Goal: Navigation & Orientation: Find specific page/section

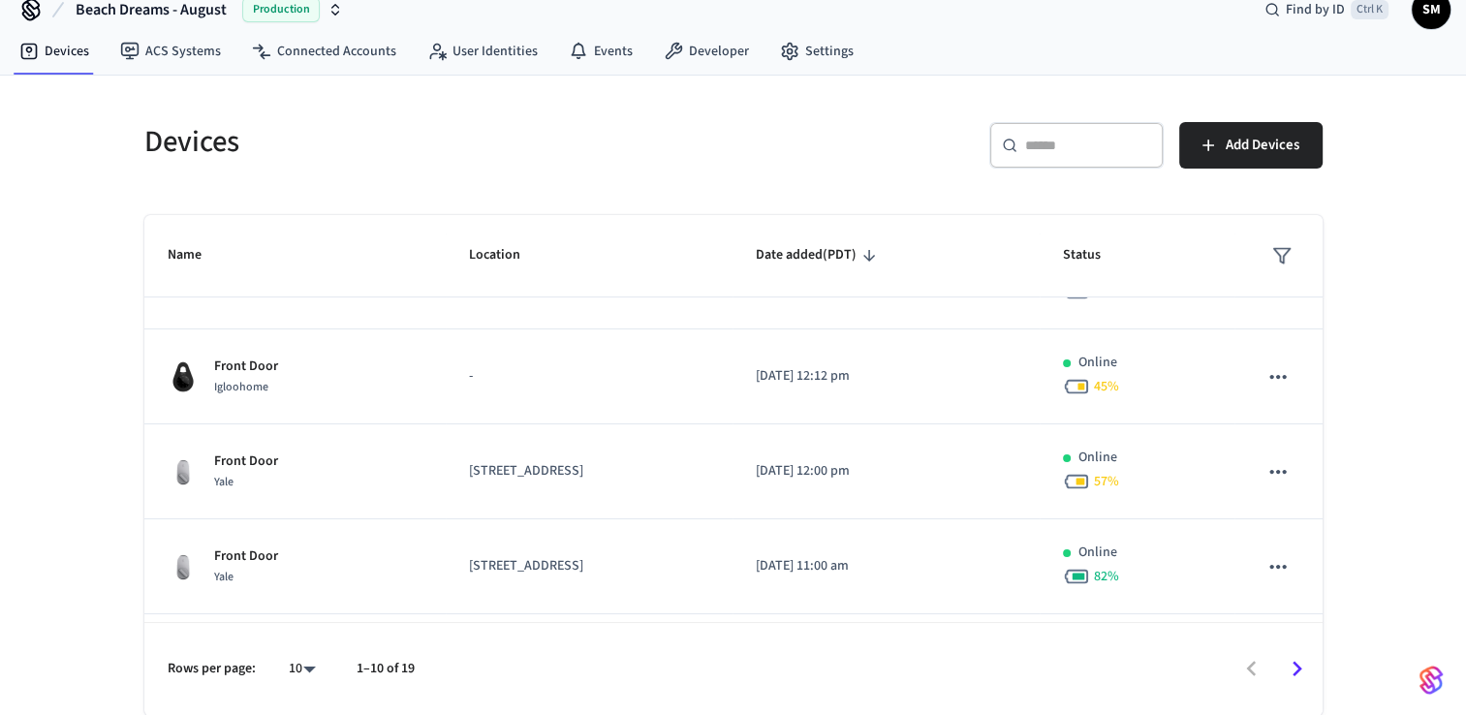
scroll to position [615, 0]
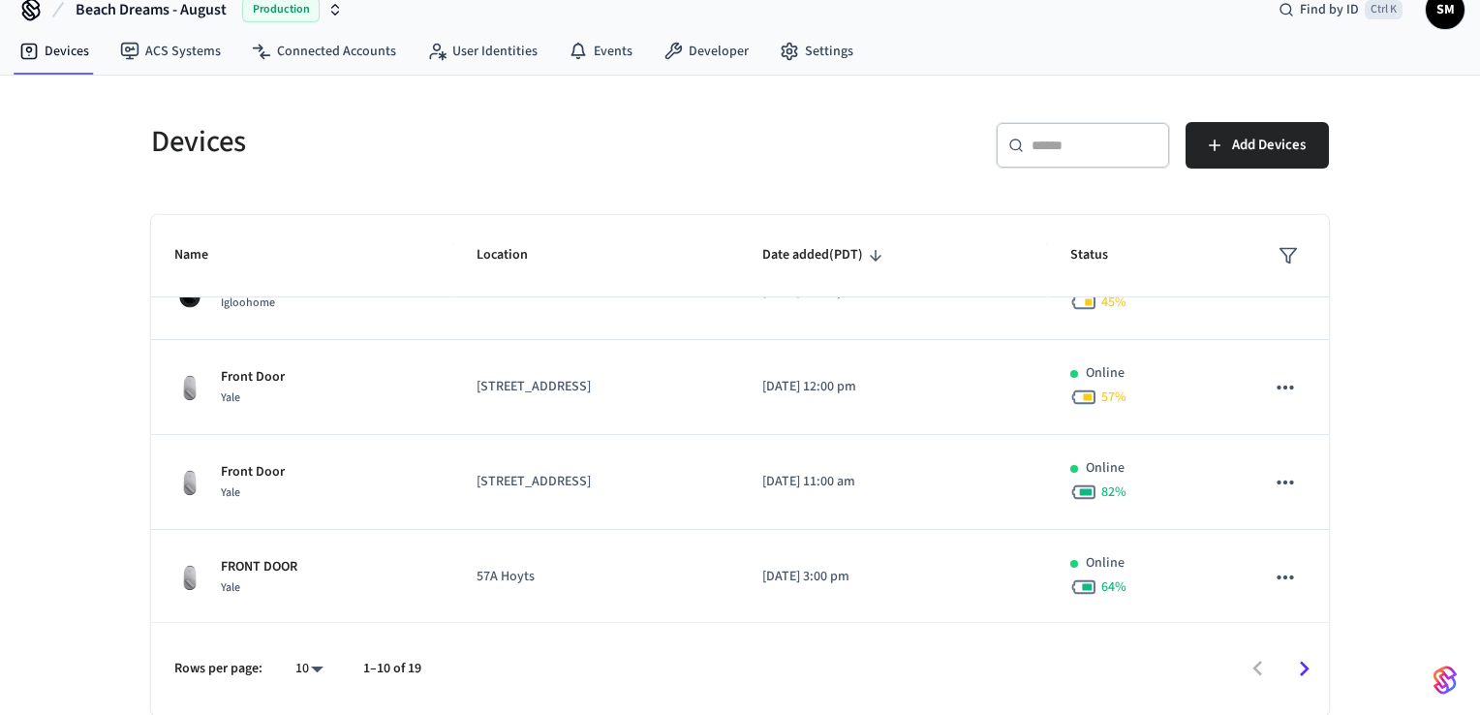
click at [299, 670] on body "Beach Dreams - August Production Find by ID Ctrl K SM Devices ACS Systems Conne…" at bounding box center [740, 345] width 1480 height 742
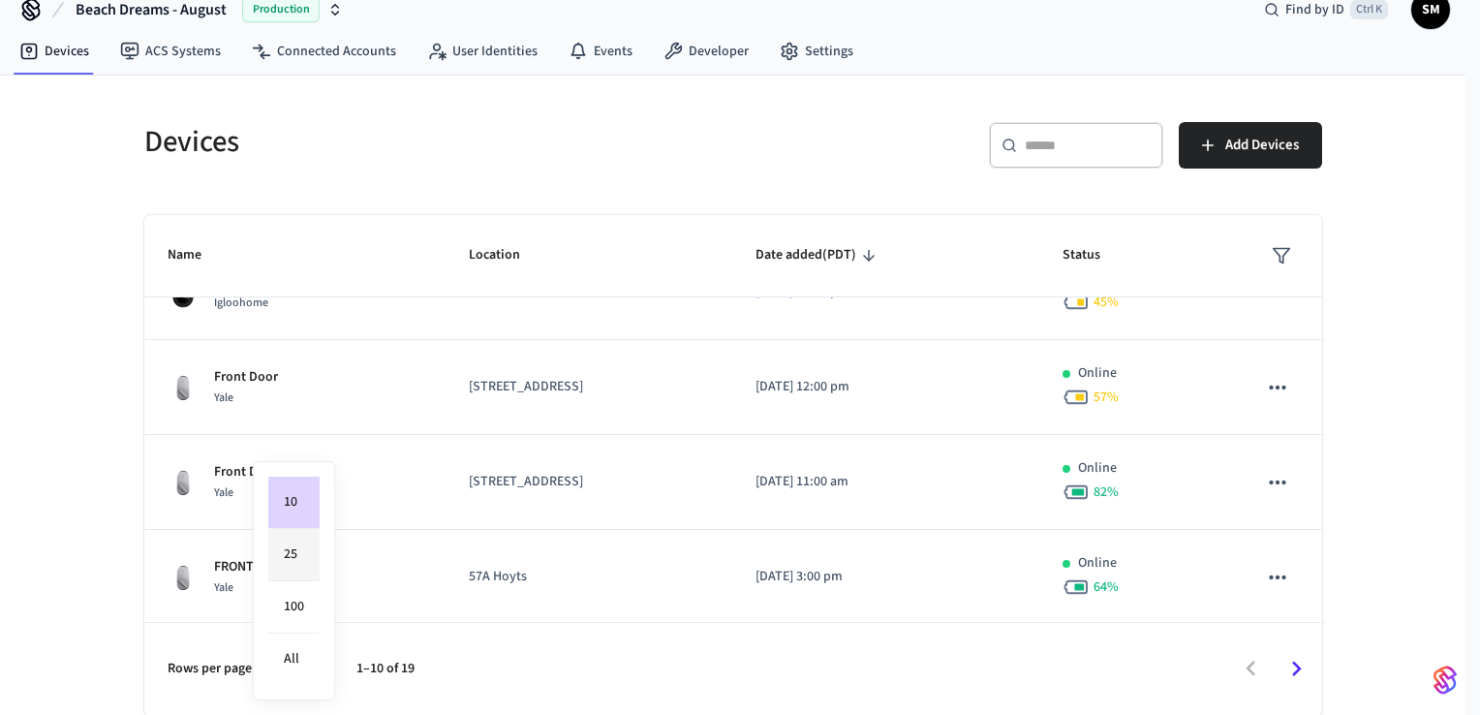
click at [298, 554] on li "25" at bounding box center [293, 555] width 51 height 52
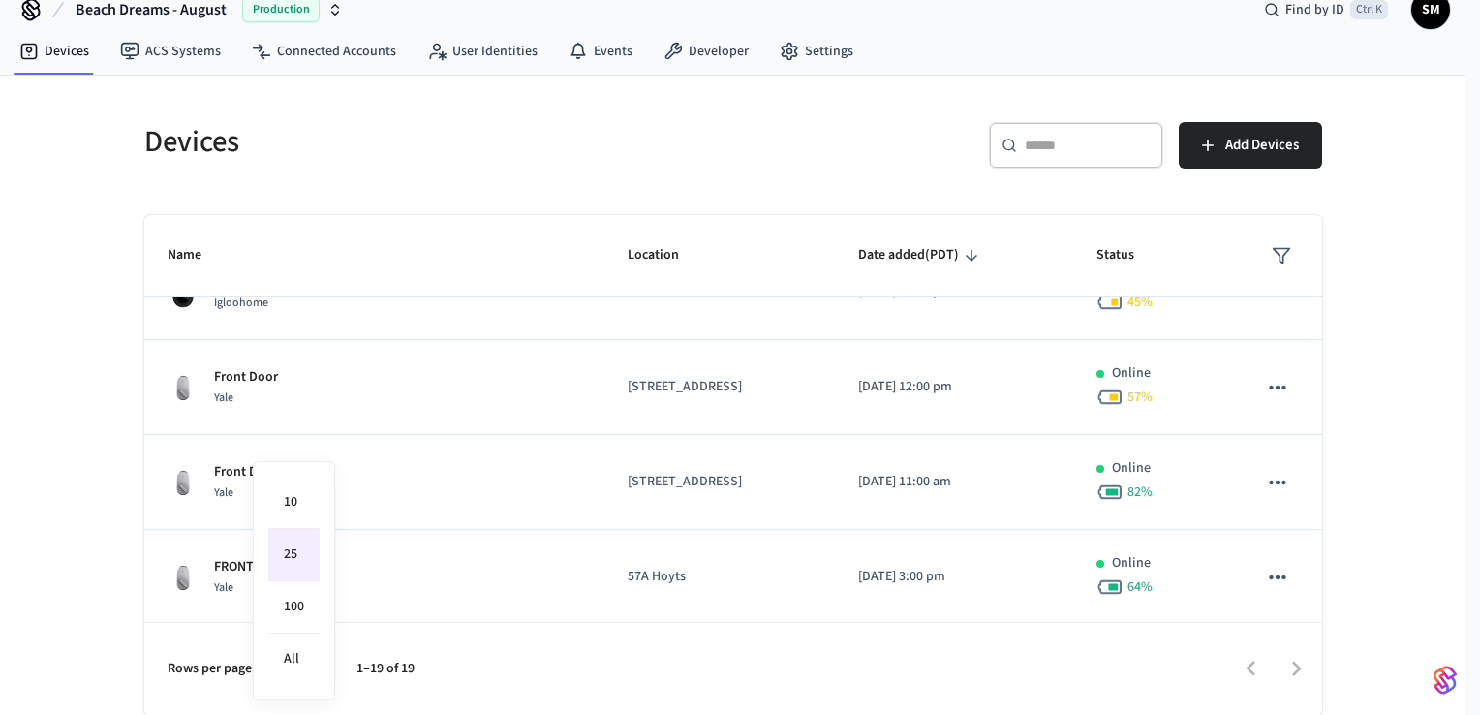
click at [287, 679] on body "Beach Dreams - August Production Find by ID Ctrl K SM Devices ACS Systems Conne…" at bounding box center [740, 345] width 1480 height 742
click at [294, 641] on li "All" at bounding box center [293, 659] width 51 height 51
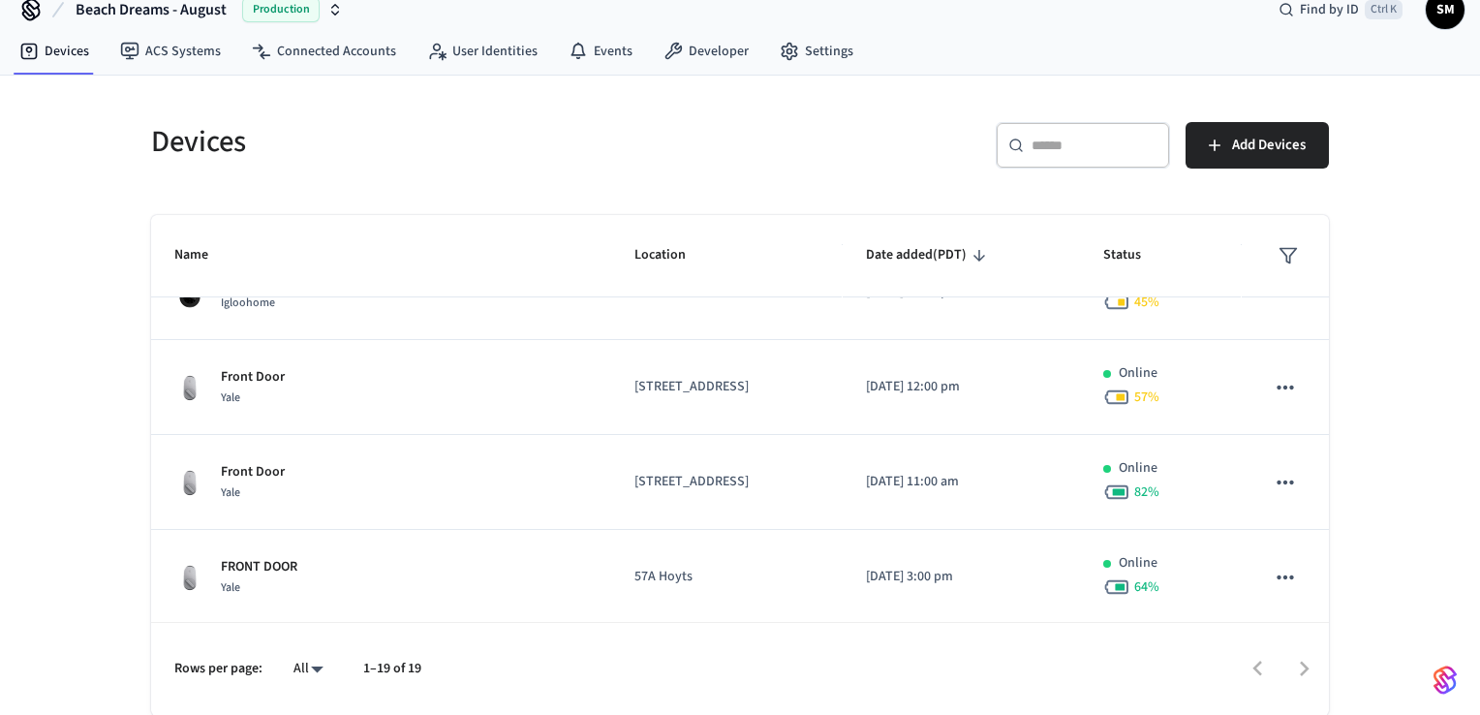
type input "**"
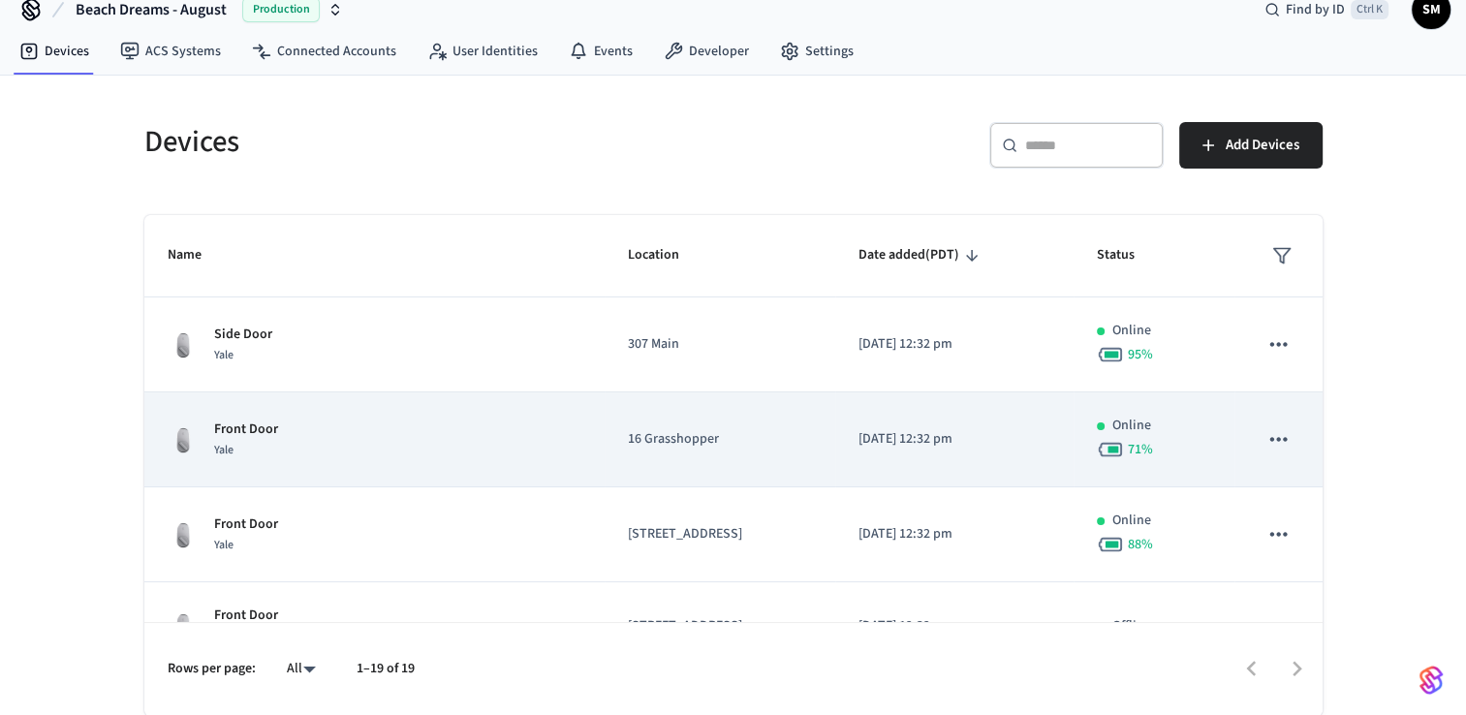
scroll to position [0, 0]
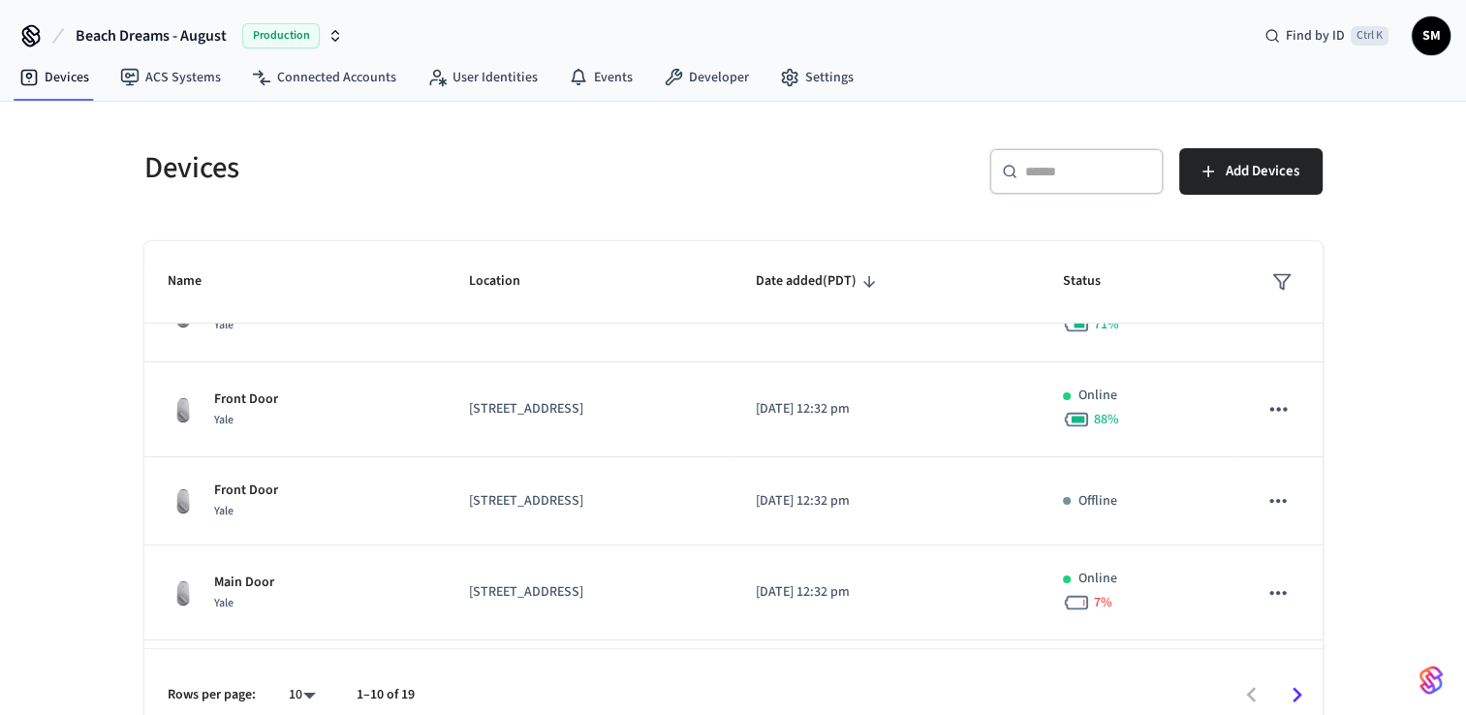
scroll to position [142, 0]
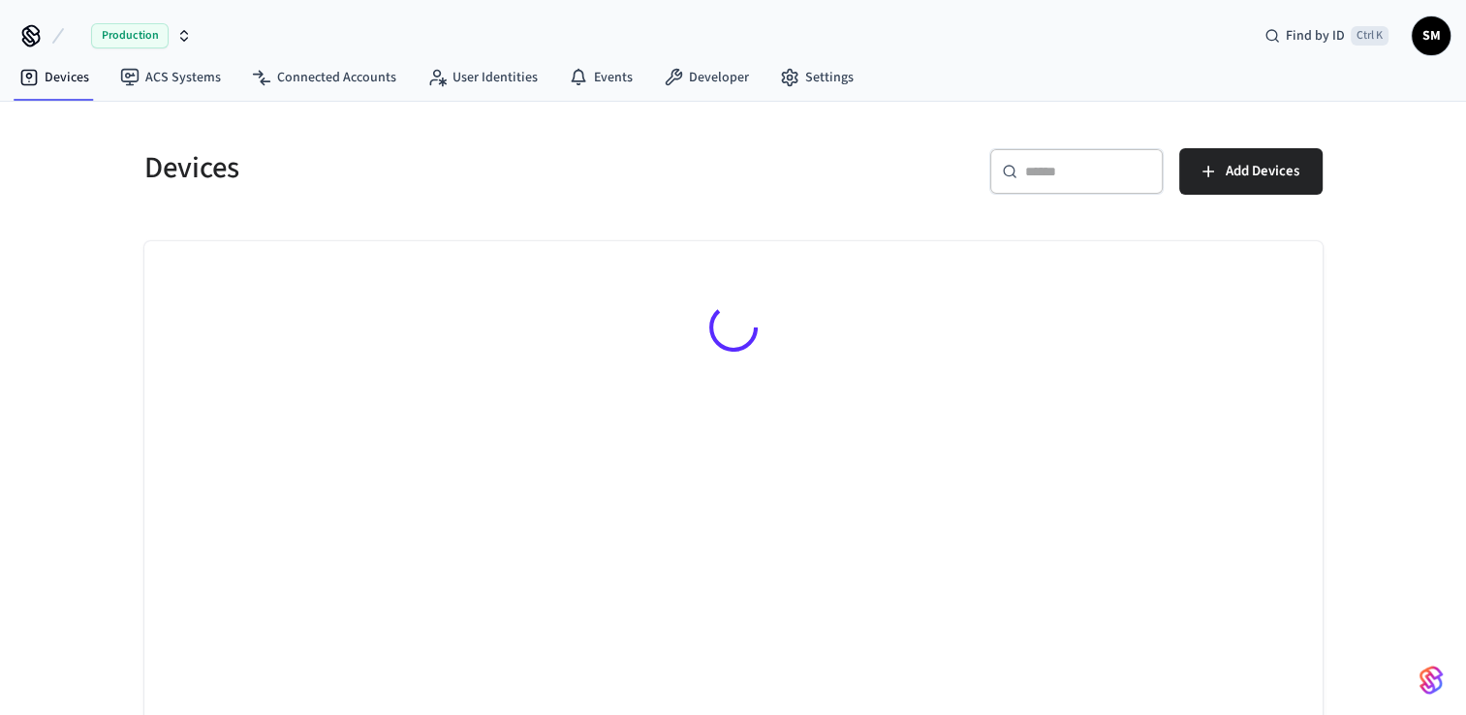
scroll to position [26, 0]
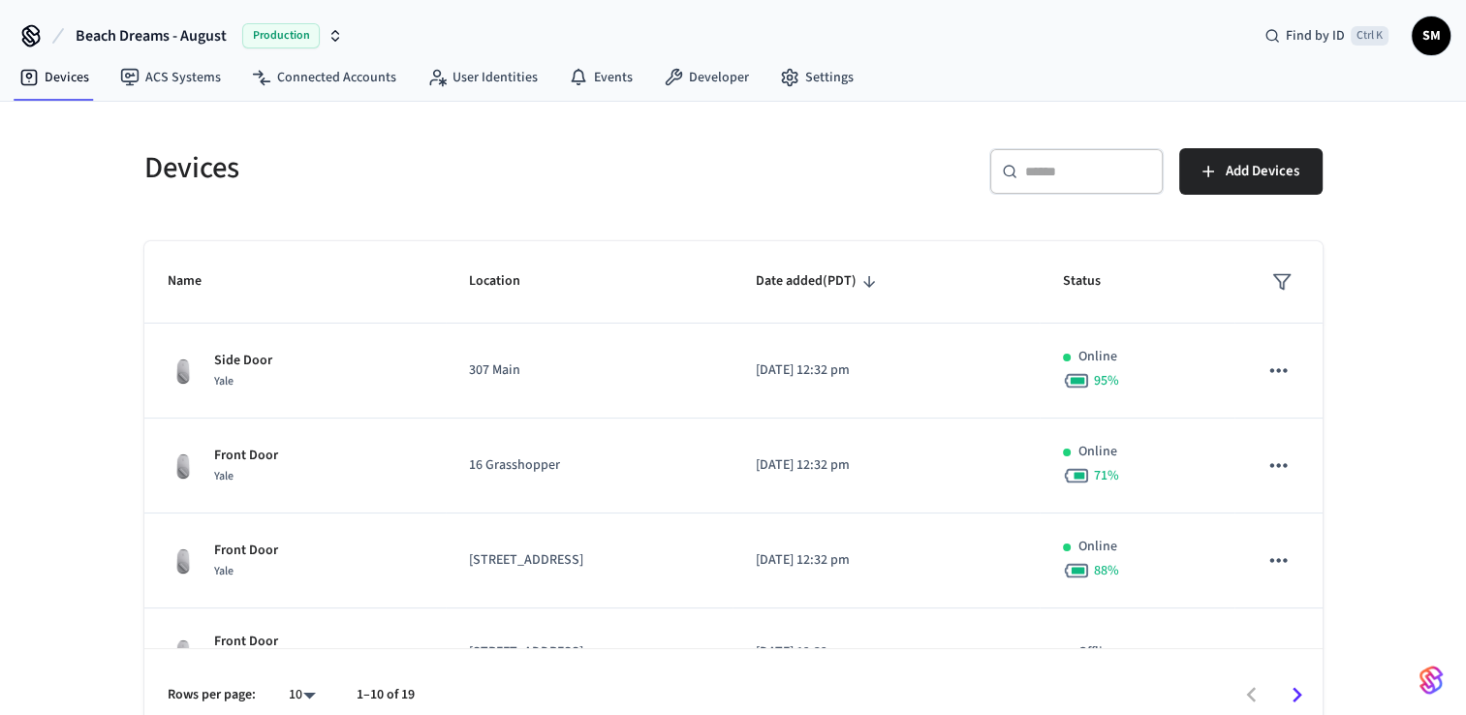
click at [1050, 174] on input "text" at bounding box center [1088, 171] width 126 height 19
click at [88, 32] on span "Beach Dreams - August" at bounding box center [151, 35] width 151 height 23
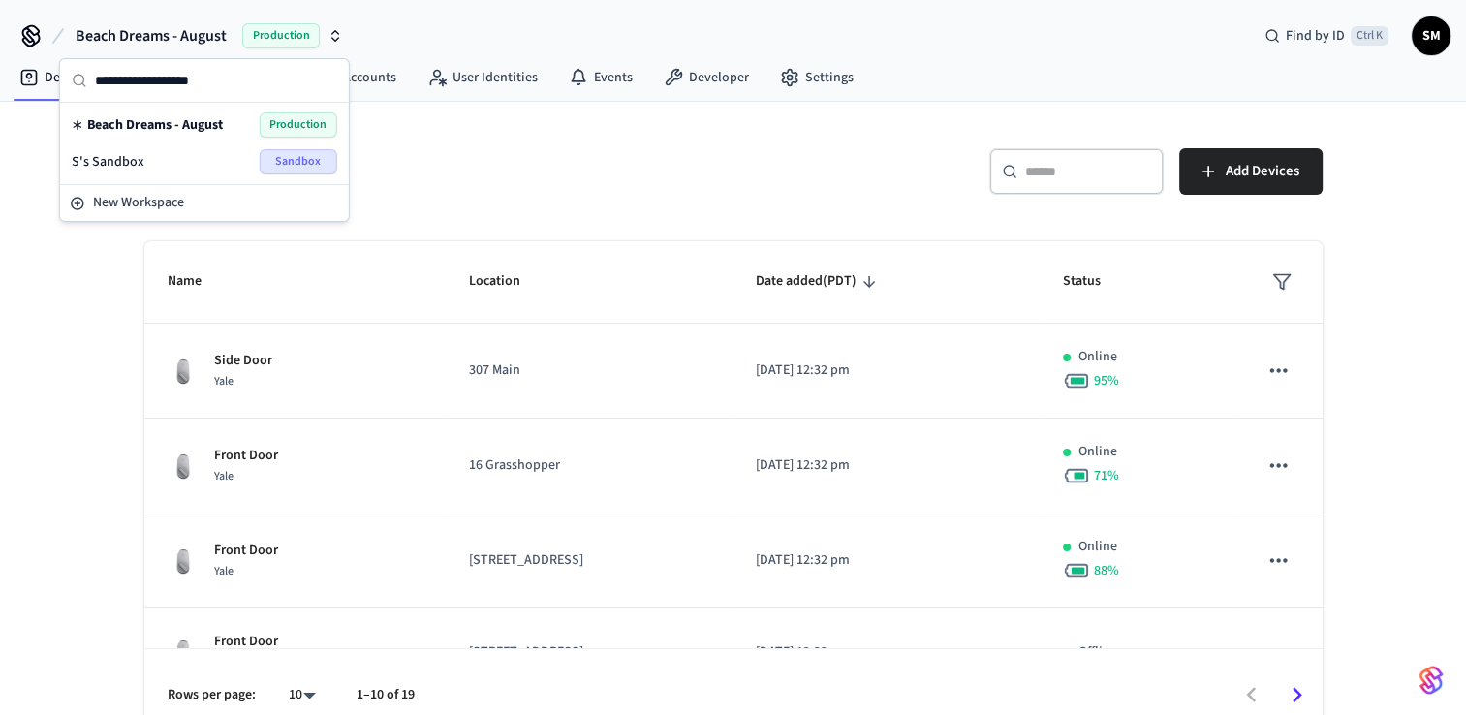
click at [106, 155] on span "S's Sandbox" at bounding box center [108, 161] width 73 height 19
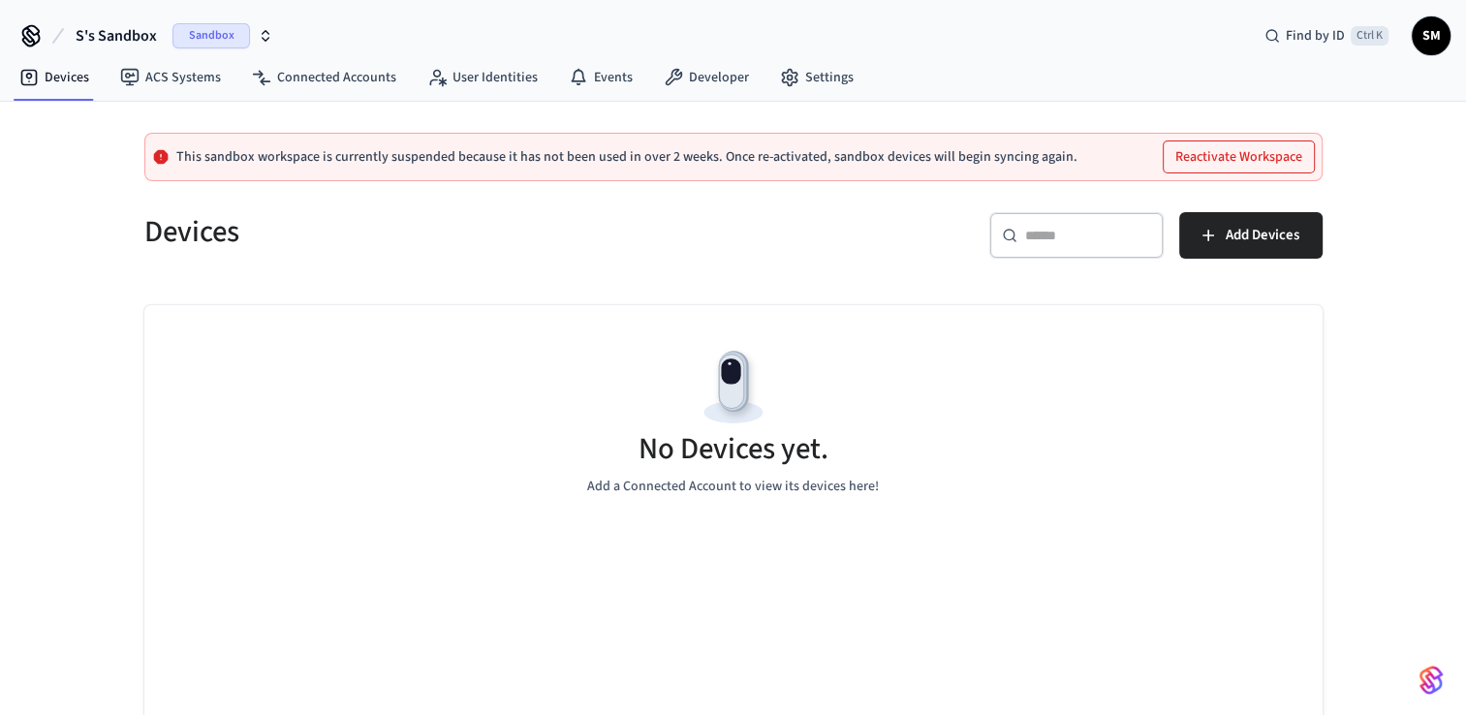
click at [109, 47] on button "S's Sandbox Sandbox" at bounding box center [174, 36] width 209 height 41
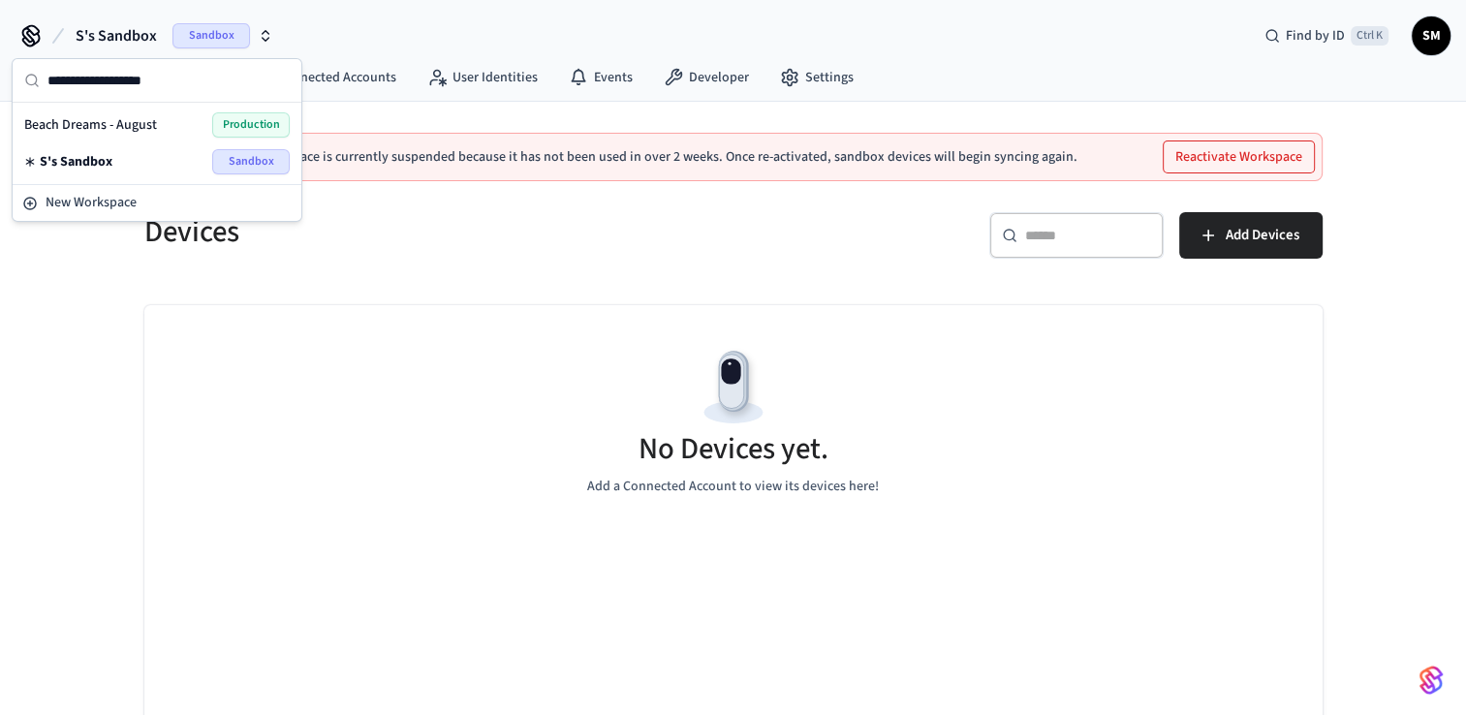
click at [139, 115] on span "Beach Dreams - August" at bounding box center [90, 124] width 133 height 19
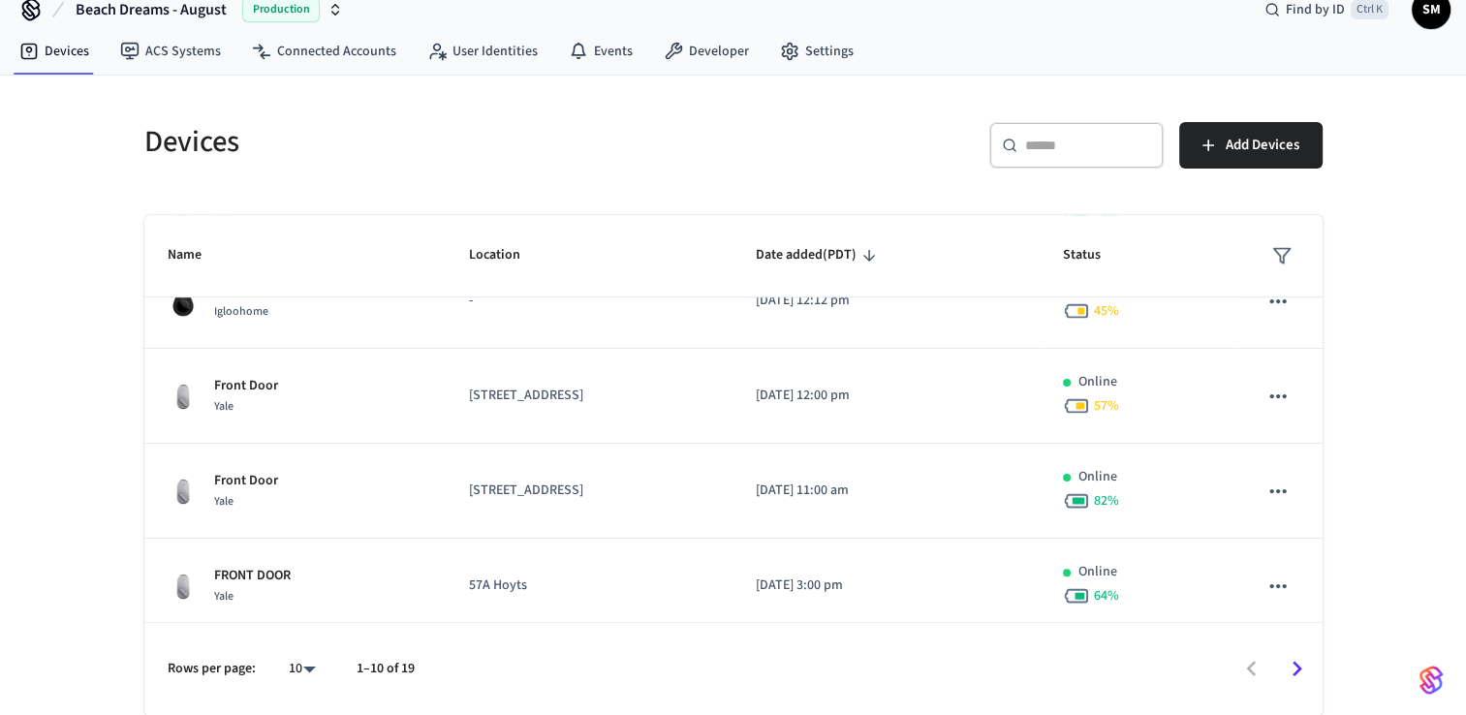
scroll to position [615, 0]
